Goal: Task Accomplishment & Management: Manage account settings

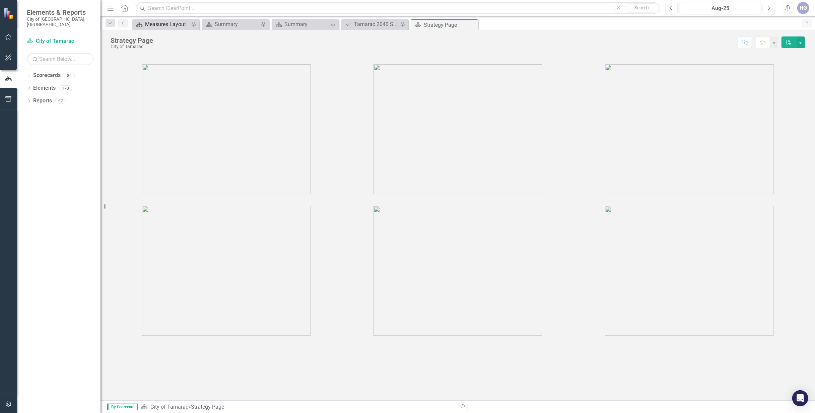
click at [165, 23] on div "Measures Layout" at bounding box center [167, 24] width 44 height 8
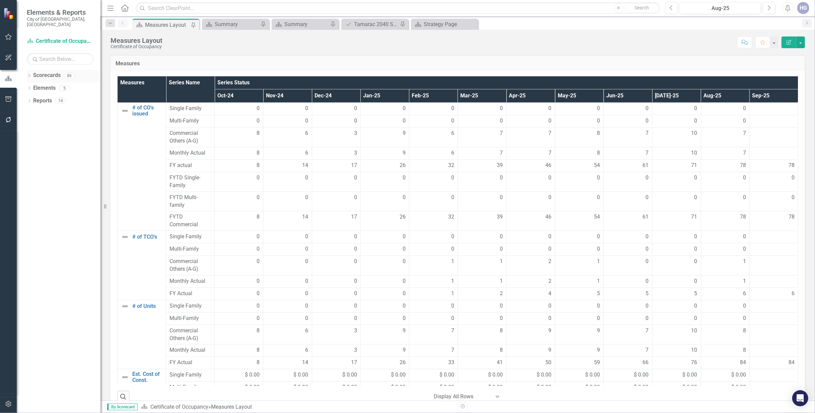
click at [29, 70] on div "Dropdown Scorecards 86" at bounding box center [64, 76] width 74 height 13
click at [29, 74] on icon at bounding box center [29, 75] width 2 height 3
click at [32, 86] on icon "Dropdown" at bounding box center [32, 88] width 5 height 4
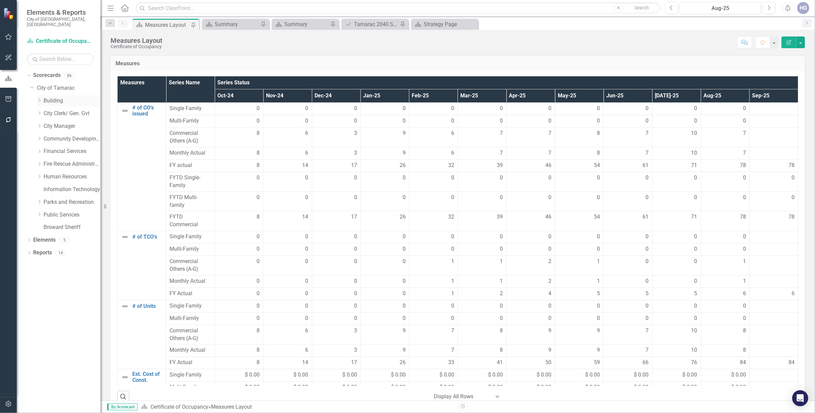
click at [57, 97] on link "Building" at bounding box center [72, 101] width 57 height 8
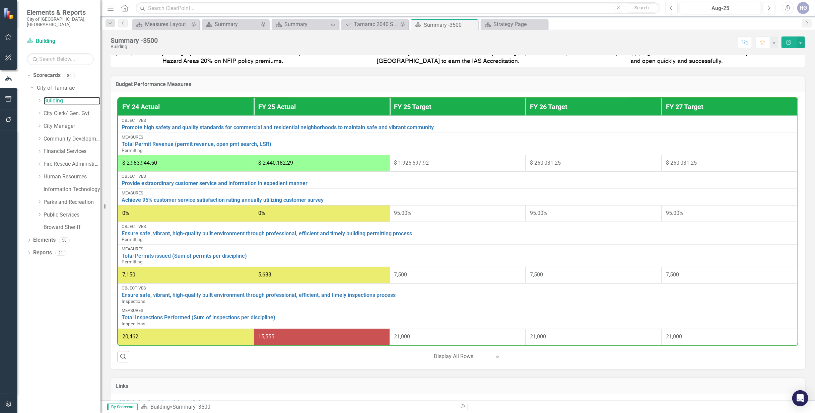
scroll to position [261, 0]
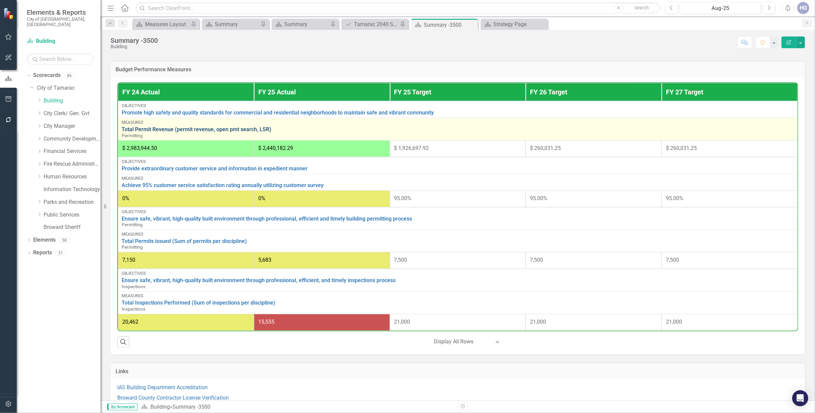
click at [187, 133] on link "Total Permit Revenue (permit revenue, open pmt search, LSR)" at bounding box center [458, 130] width 672 height 6
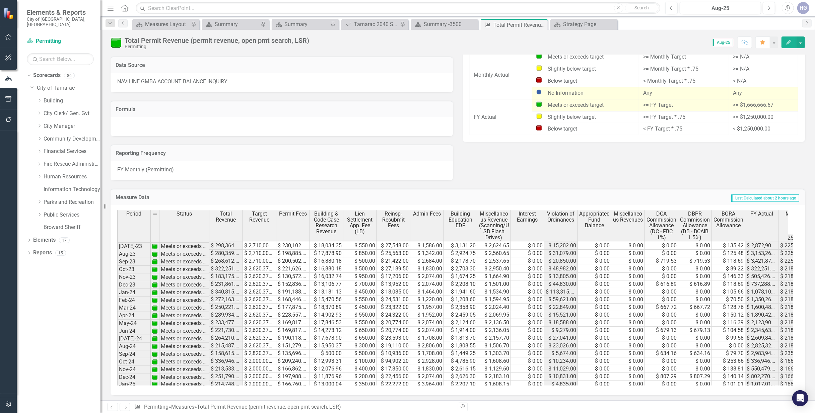
scroll to position [288, 0]
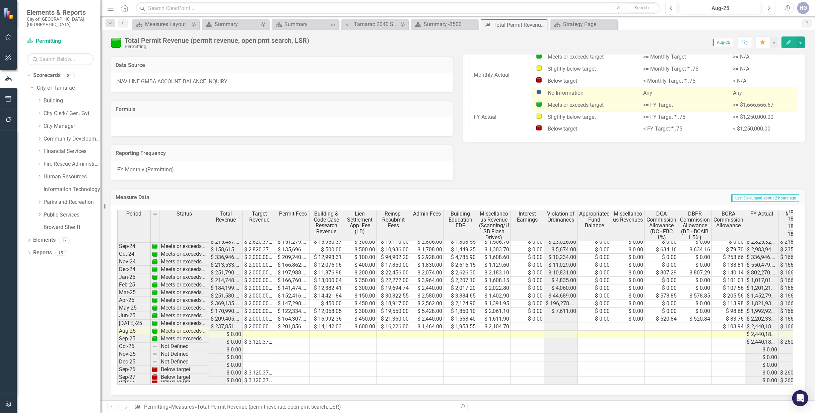
click at [264, 333] on td at bounding box center [259, 335] width 33 height 8
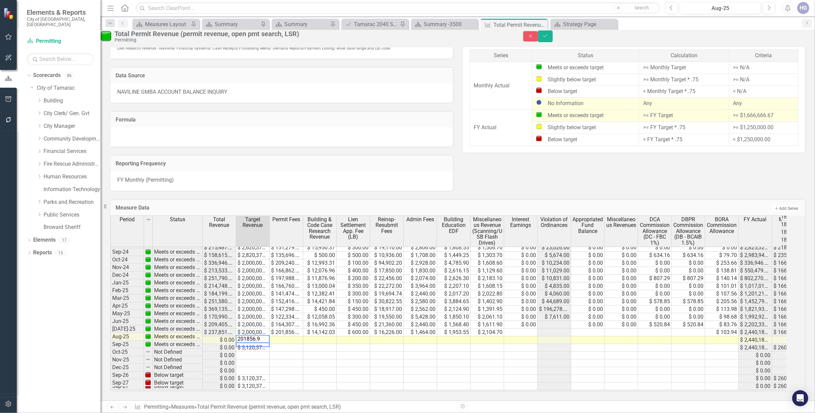
type textarea "201856.96"
drag, startPoint x: 272, startPoint y: 334, endPoint x: 235, endPoint y: 332, distance: 37.2
click at [235, 332] on div "Period Status Total Revenue Target Revenue Permit Fees Building & Code Case Res…" at bounding box center [449, 304] width 676 height 176
type textarea "2000000"
drag, startPoint x: 280, startPoint y: 329, endPoint x: 285, endPoint y: 332, distance: 5.9
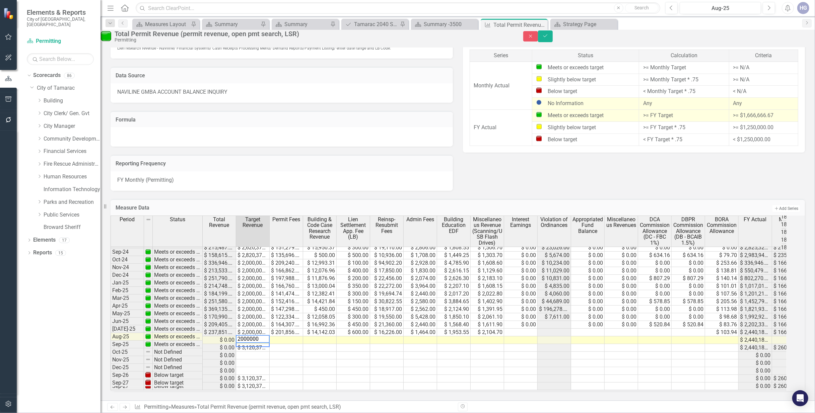
click at [111, 329] on div "Period Status Total Revenue Target Revenue Permit Fees Building & Code Case Res…" at bounding box center [111, 255] width 0 height 271
click at [326, 337] on td at bounding box center [319, 341] width 33 height 8
click at [293, 337] on td "$ 201,856.96" at bounding box center [286, 341] width 33 height 8
click at [553, 37] on button "Save" at bounding box center [545, 36] width 15 height 12
